Goal: Task Accomplishment & Management: Manage account settings

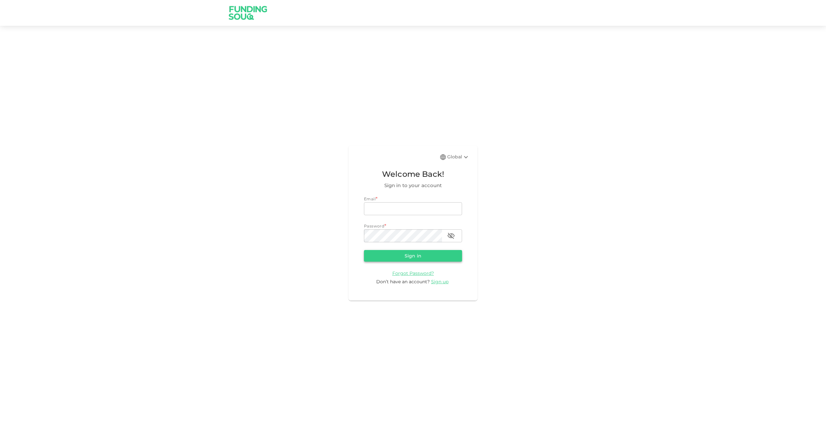
type input "[EMAIL_ADDRESS][DOMAIN_NAME]"
click at [409, 254] on button "Sign in" at bounding box center [413, 256] width 98 height 12
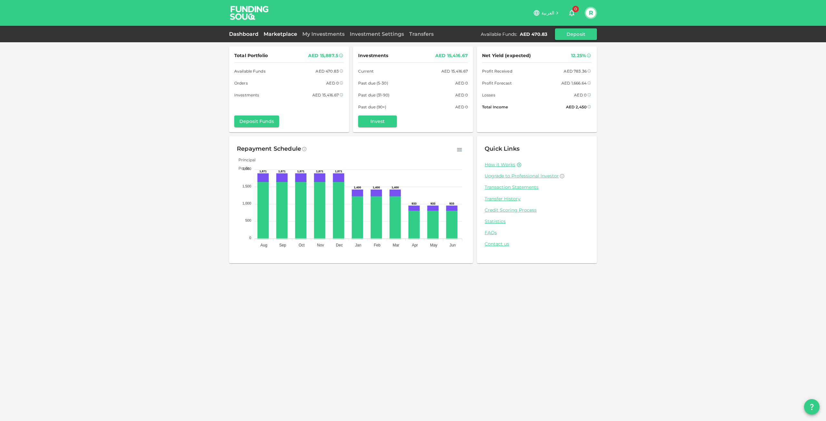
click at [281, 34] on link "Marketplace" at bounding box center [280, 34] width 39 height 6
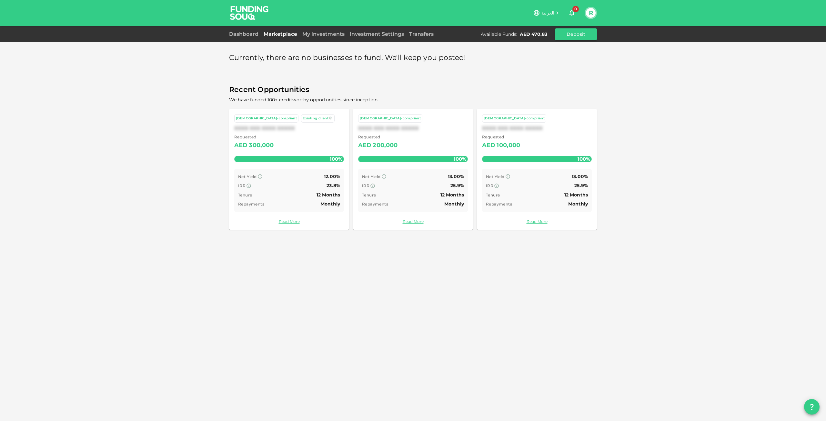
click at [328, 39] on div "Dashboard Marketplace My Investments Investment Settings Transfers Available Fu…" at bounding box center [413, 34] width 368 height 12
click at [328, 38] on div "My Investments" at bounding box center [323, 34] width 47 height 8
drag, startPoint x: 329, startPoint y: 34, endPoint x: 334, endPoint y: 31, distance: 5.1
click at [330, 33] on link "My Investments" at bounding box center [323, 34] width 47 height 6
